Goal: Information Seeking & Learning: Learn about a topic

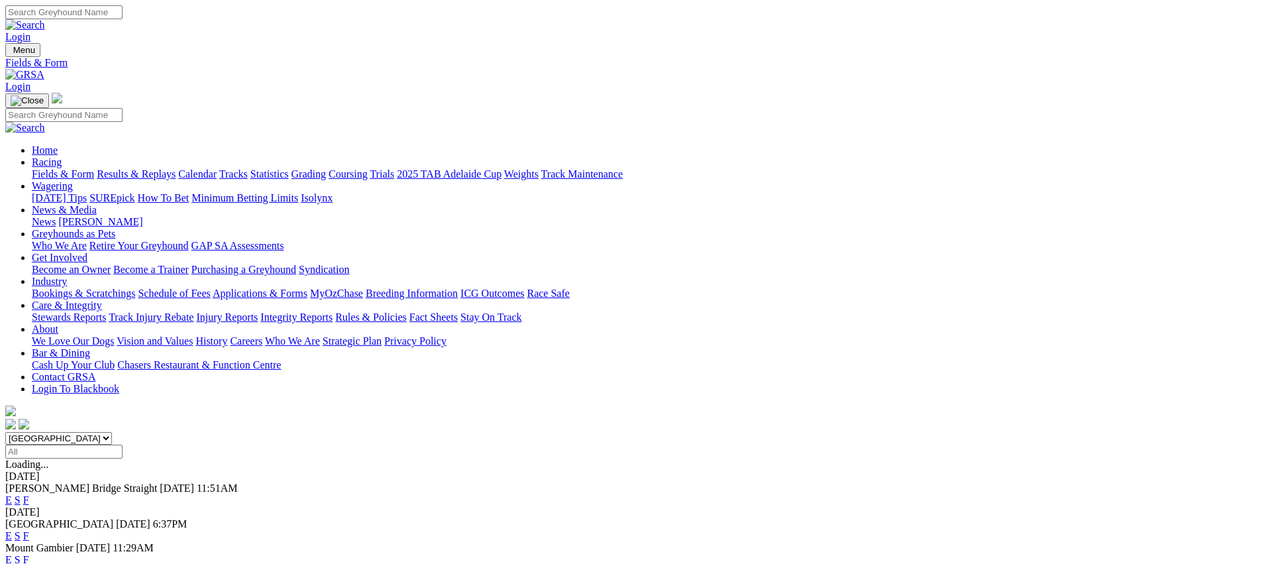
click at [94, 168] on link "Fields & Form" at bounding box center [63, 173] width 62 height 11
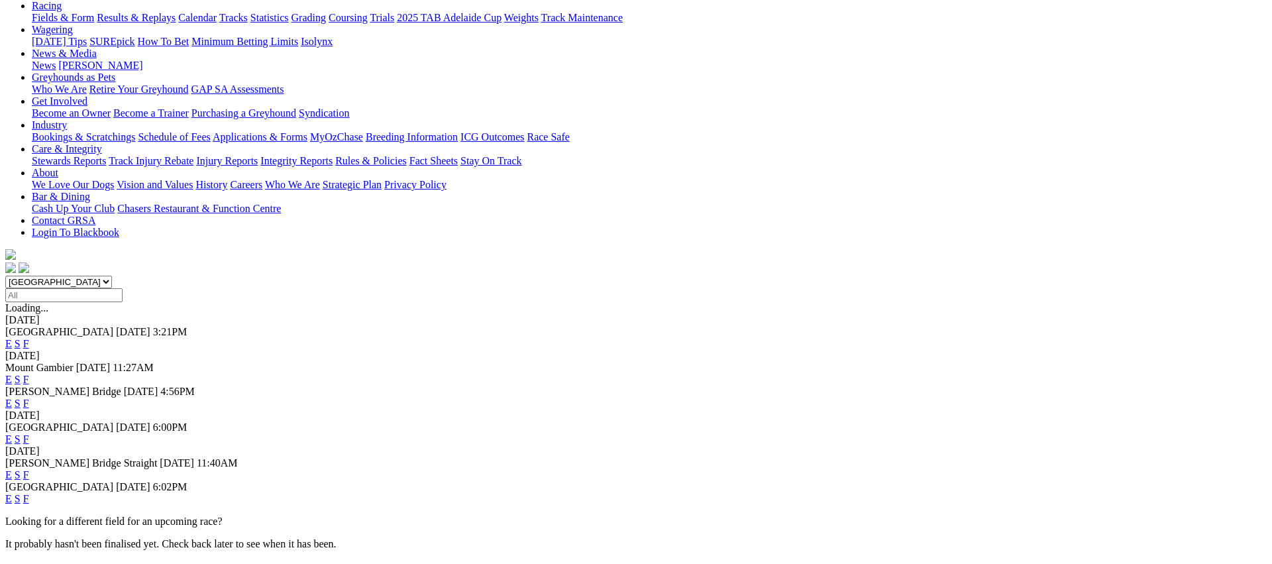
click at [29, 469] on link "F" at bounding box center [26, 474] width 6 height 11
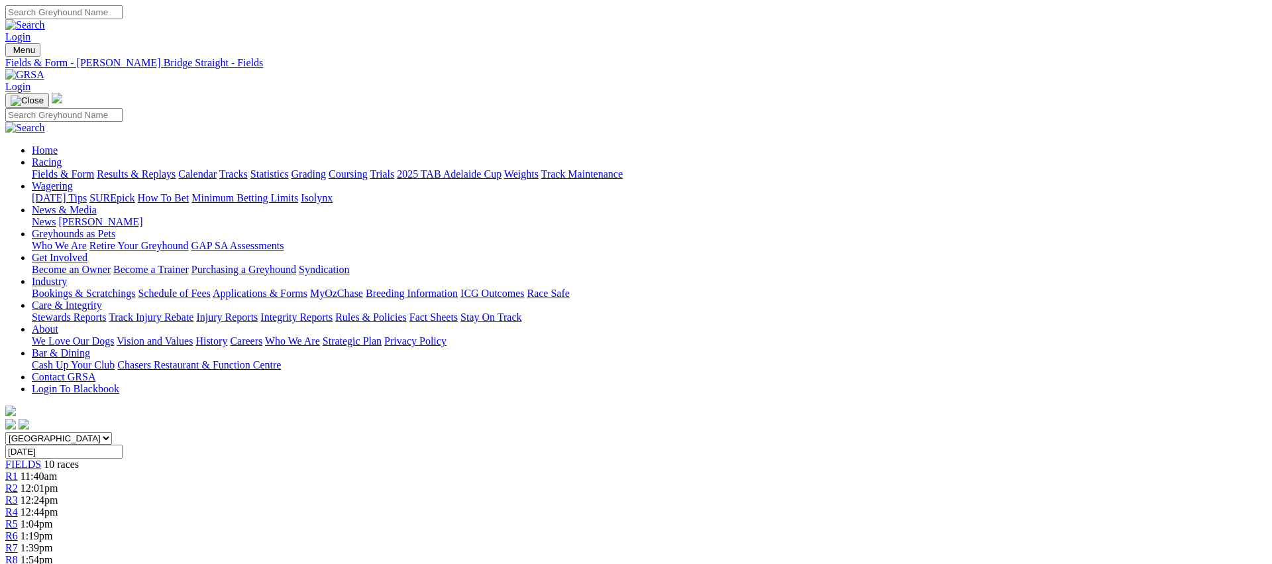
click at [94, 168] on link "Fields & Form" at bounding box center [63, 173] width 62 height 11
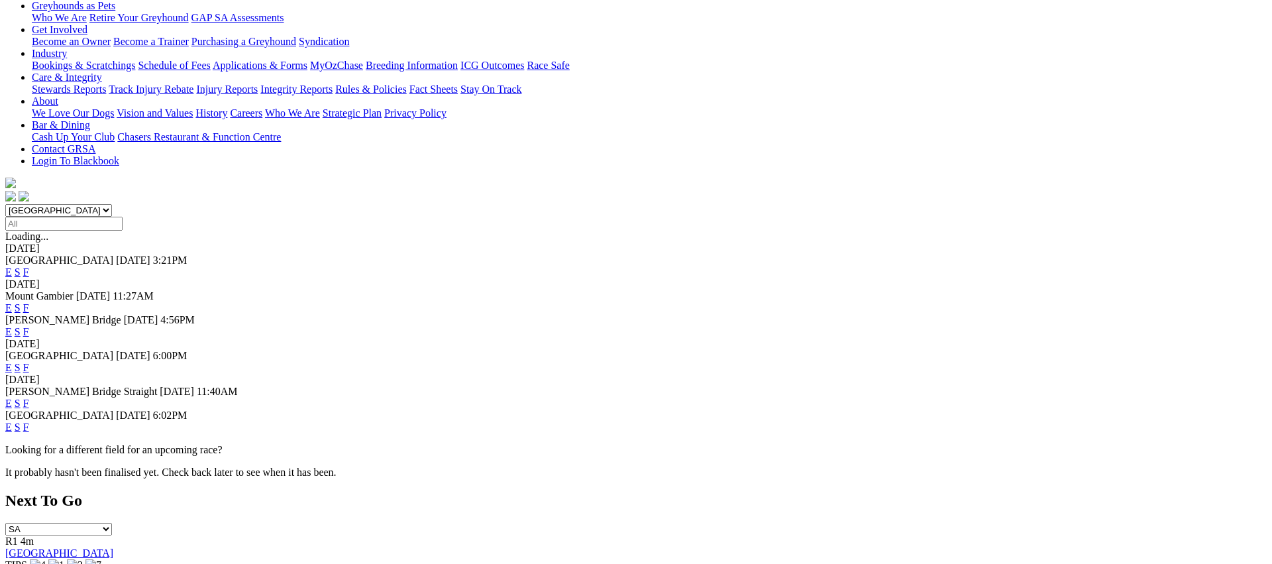
scroll to position [229, 0]
click at [29, 420] on link "F" at bounding box center [26, 425] width 6 height 11
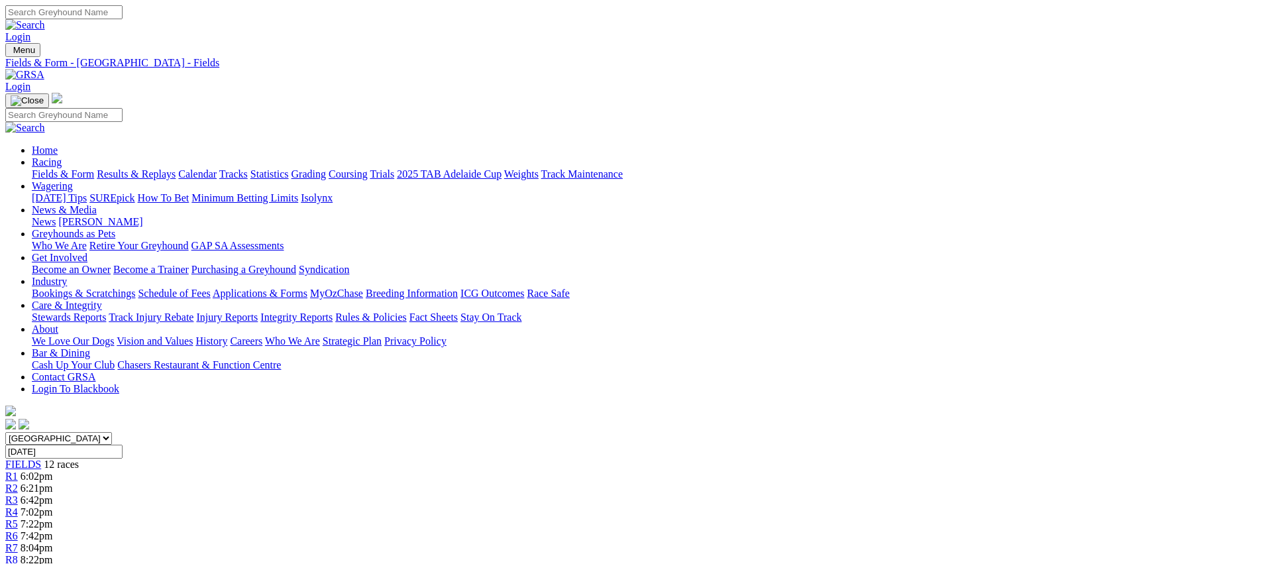
click at [539, 168] on link "Weights" at bounding box center [521, 173] width 34 height 11
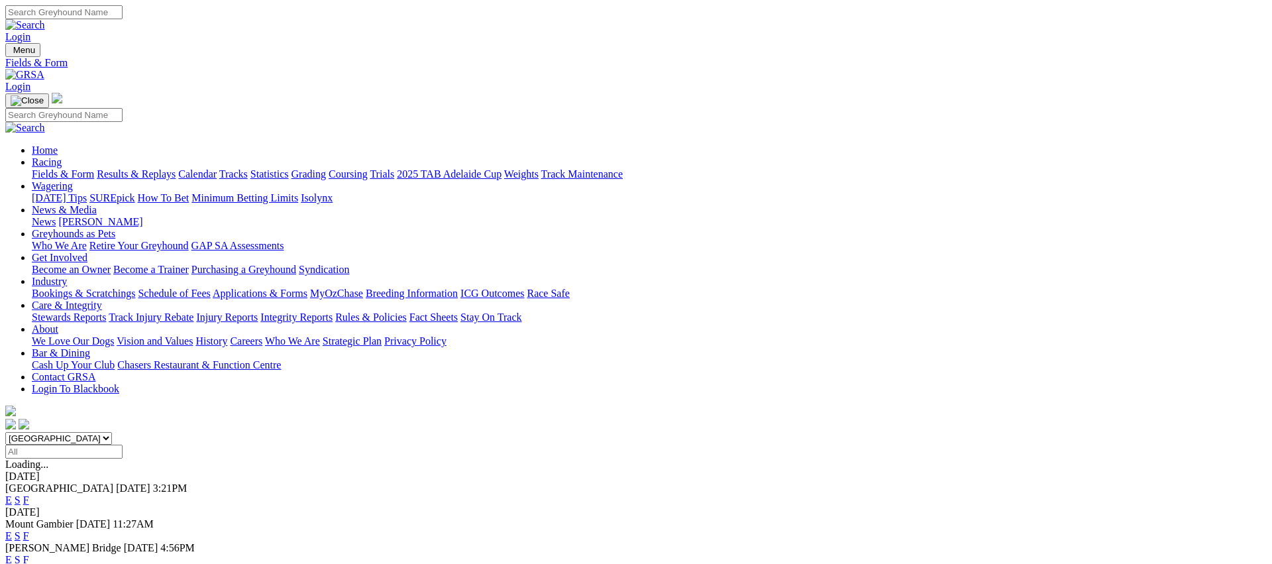
click at [94, 168] on link "Fields & Form" at bounding box center [63, 173] width 62 height 11
click at [368, 168] on link "Coursing" at bounding box center [348, 173] width 39 height 11
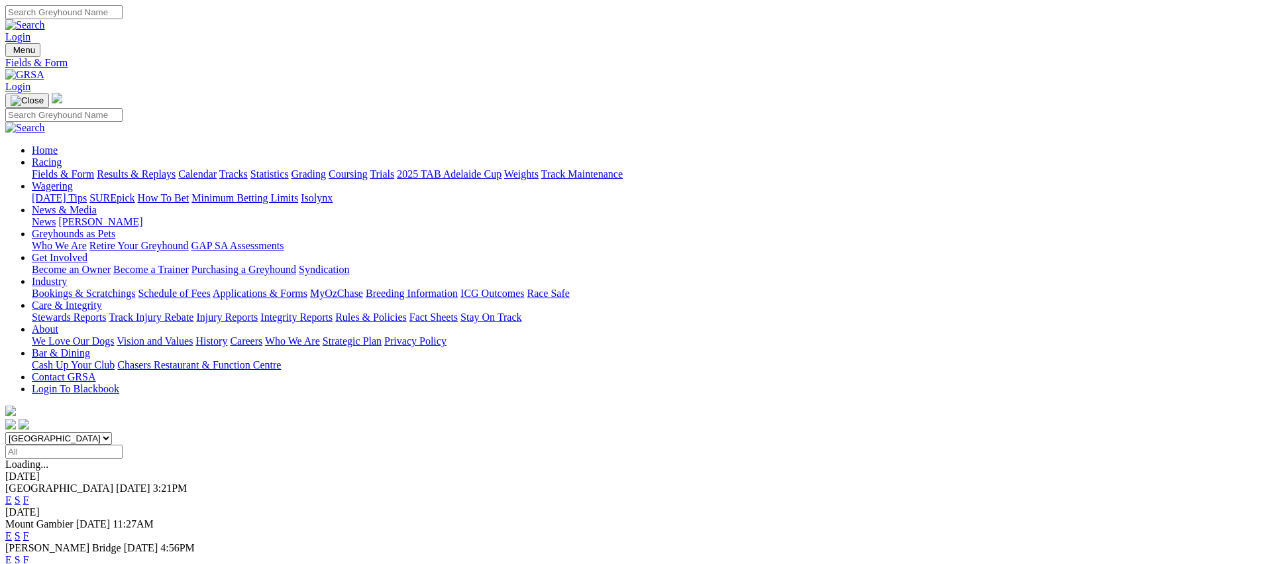
click at [94, 168] on link "Fields & Form" at bounding box center [63, 173] width 62 height 11
